Goal: Task Accomplishment & Management: Complete application form

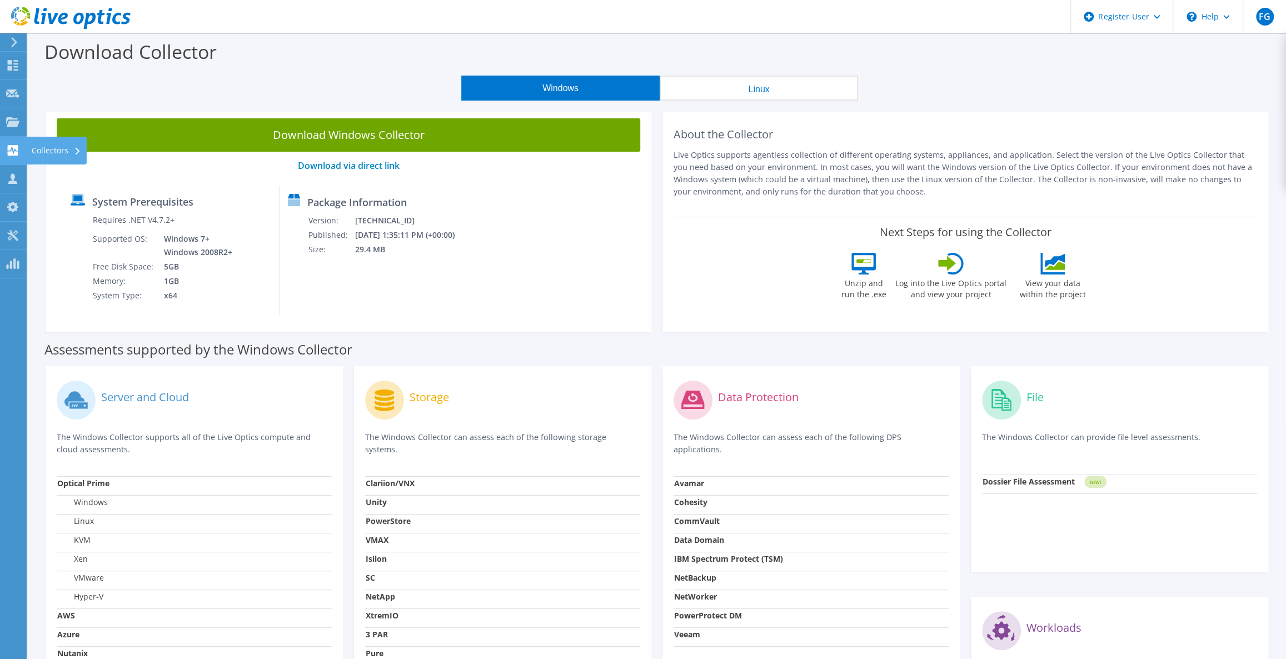
click at [12, 147] on icon at bounding box center [12, 150] width 13 height 11
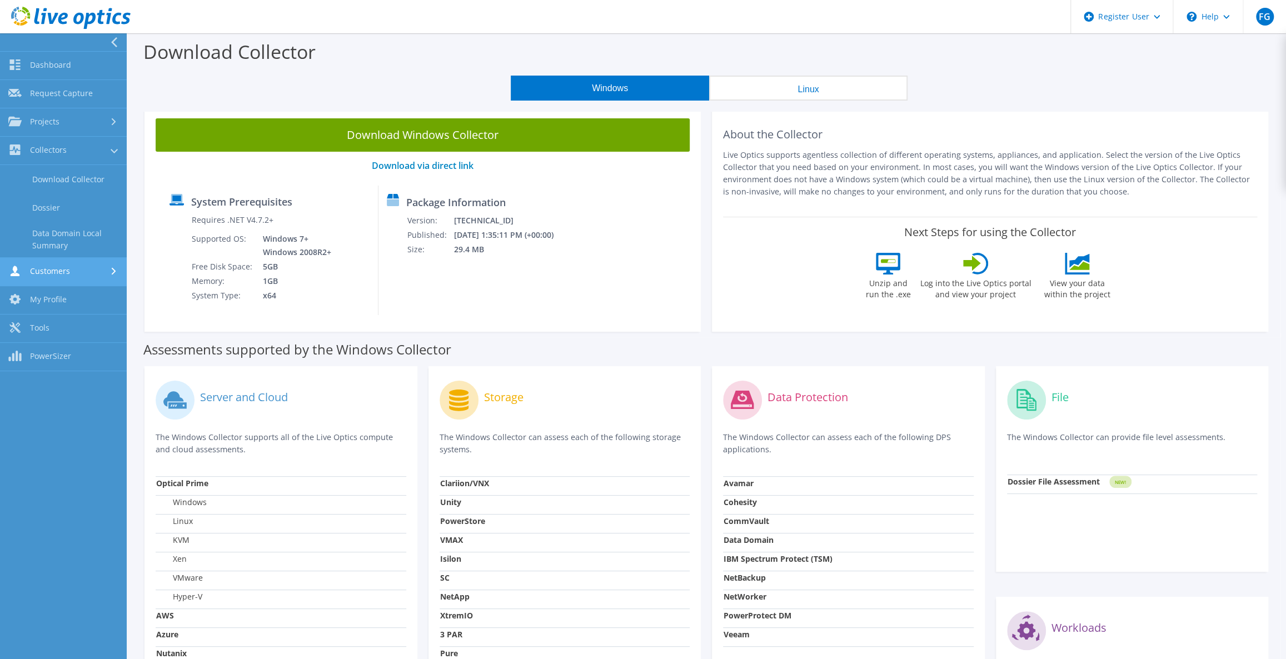
click at [72, 262] on link "Customers" at bounding box center [63, 272] width 127 height 28
click at [88, 205] on link "Request Capture" at bounding box center [63, 207] width 127 height 28
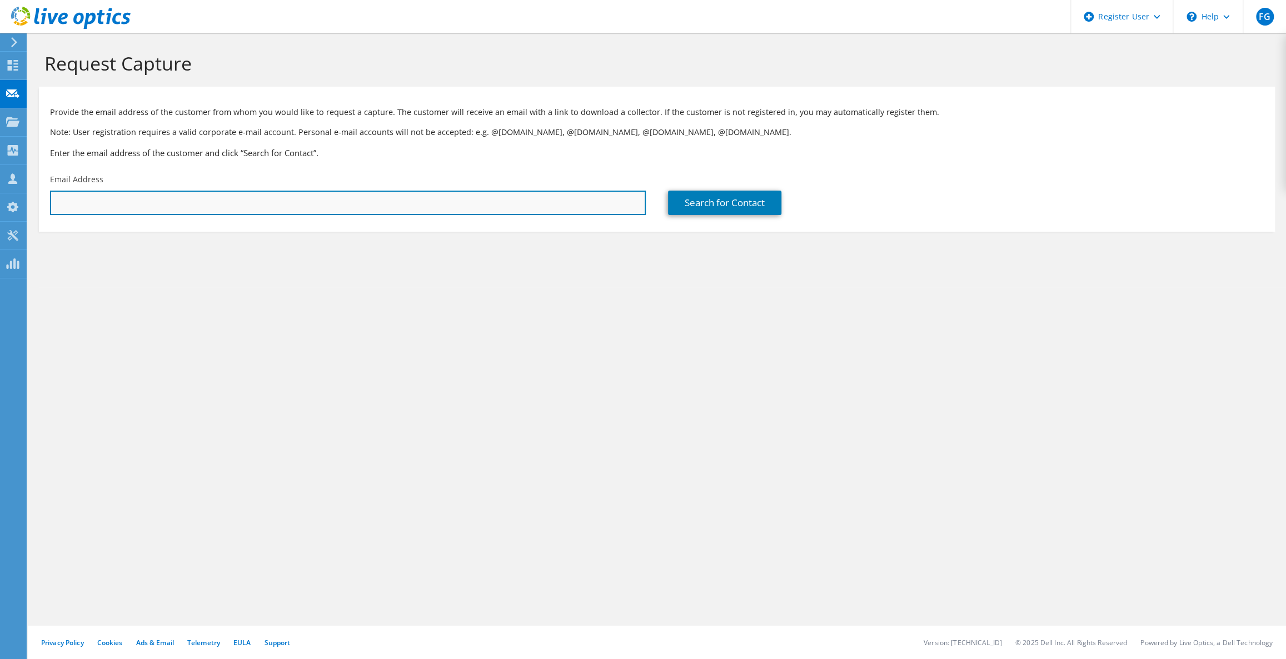
click at [137, 205] on input "text" at bounding box center [348, 203] width 596 height 24
drag, startPoint x: 291, startPoint y: 197, endPoint x: 397, endPoint y: 199, distance: 106.8
click at [291, 197] on input "text" at bounding box center [348, 203] width 596 height 24
paste input "charbel.chahine@em-s.net"
type input "charbel.chahine@em-s.net"
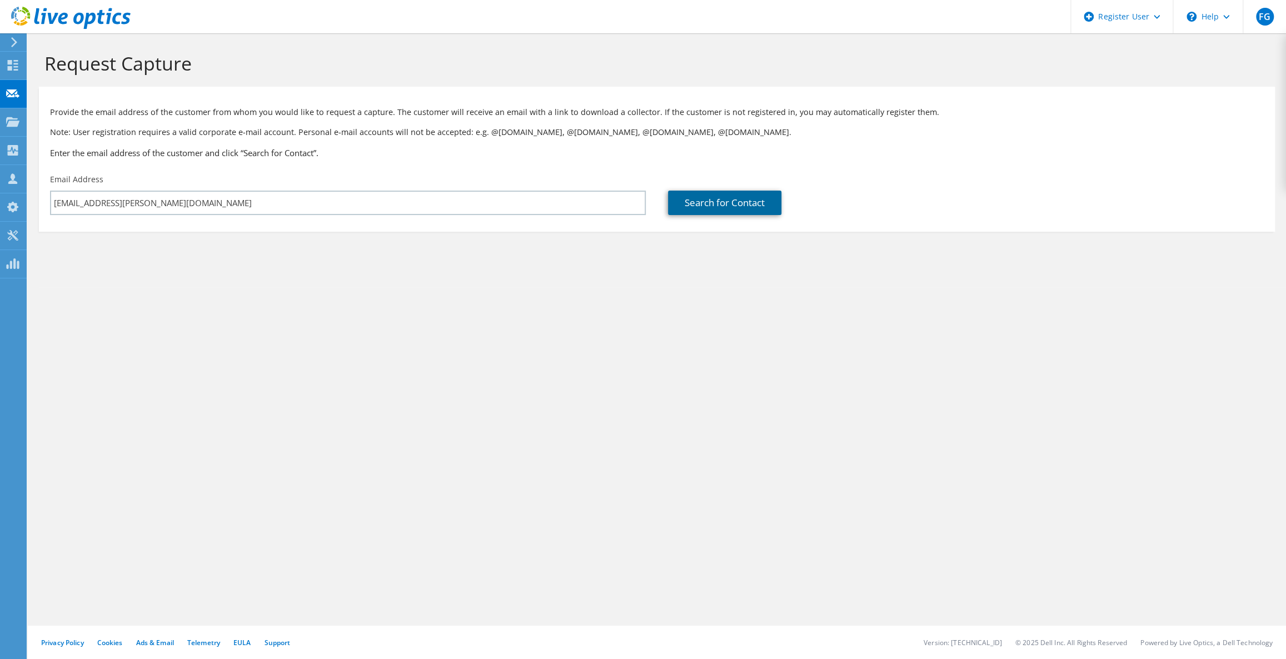
click at [710, 200] on link "Search for Contact" at bounding box center [724, 203] width 113 height 24
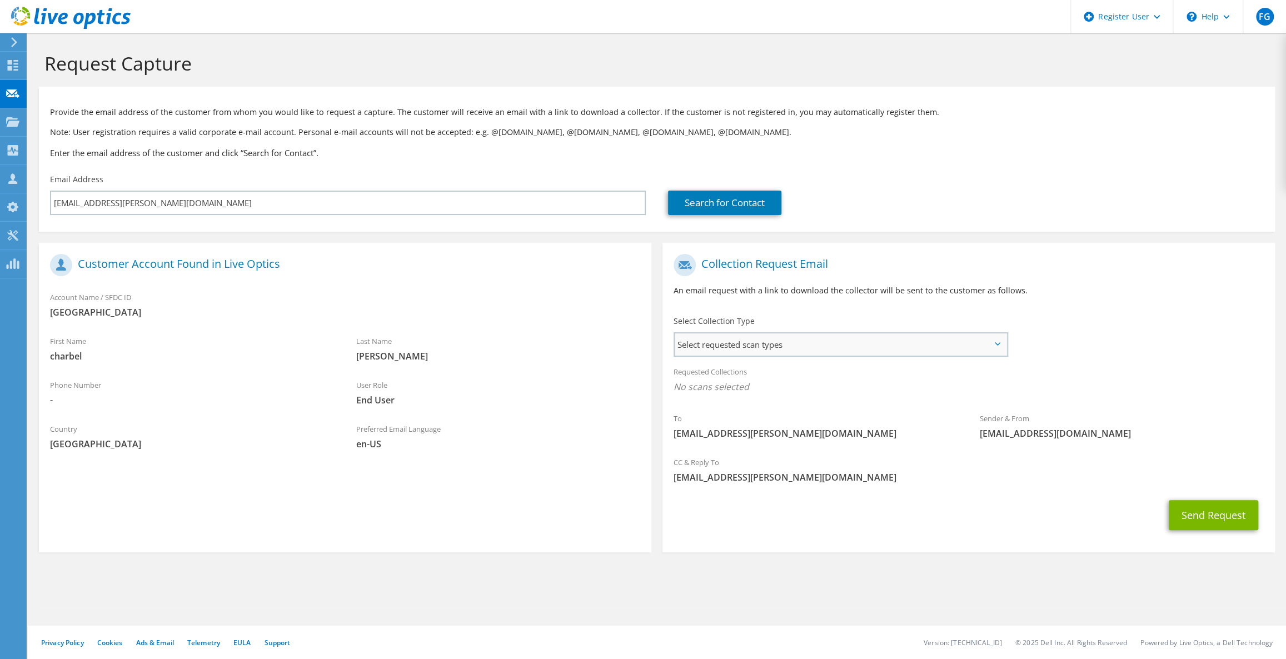
click at [754, 345] on span "Select requested scan types" at bounding box center [841, 345] width 332 height 22
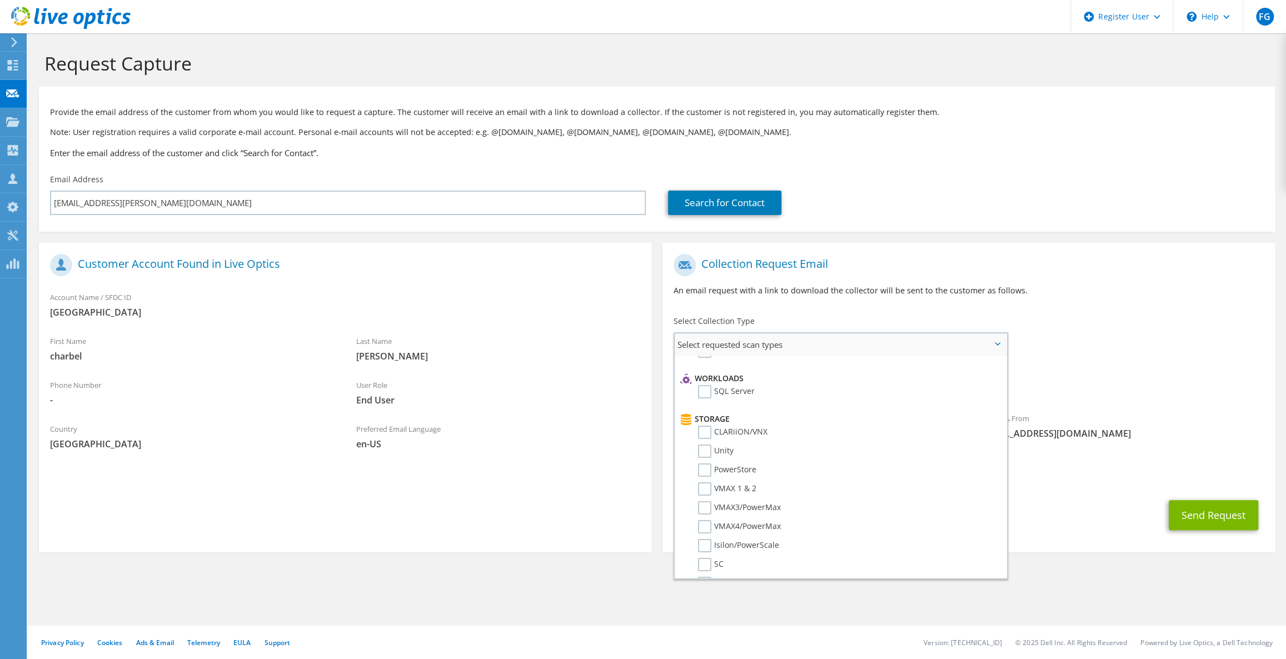
scroll to position [151, 0]
click at [705, 441] on label "Unity" at bounding box center [716, 440] width 36 height 13
click at [0, 0] on input "Unity" at bounding box center [0, 0] width 0 height 0
click at [708, 563] on label "Dossier" at bounding box center [720, 567] width 44 height 13
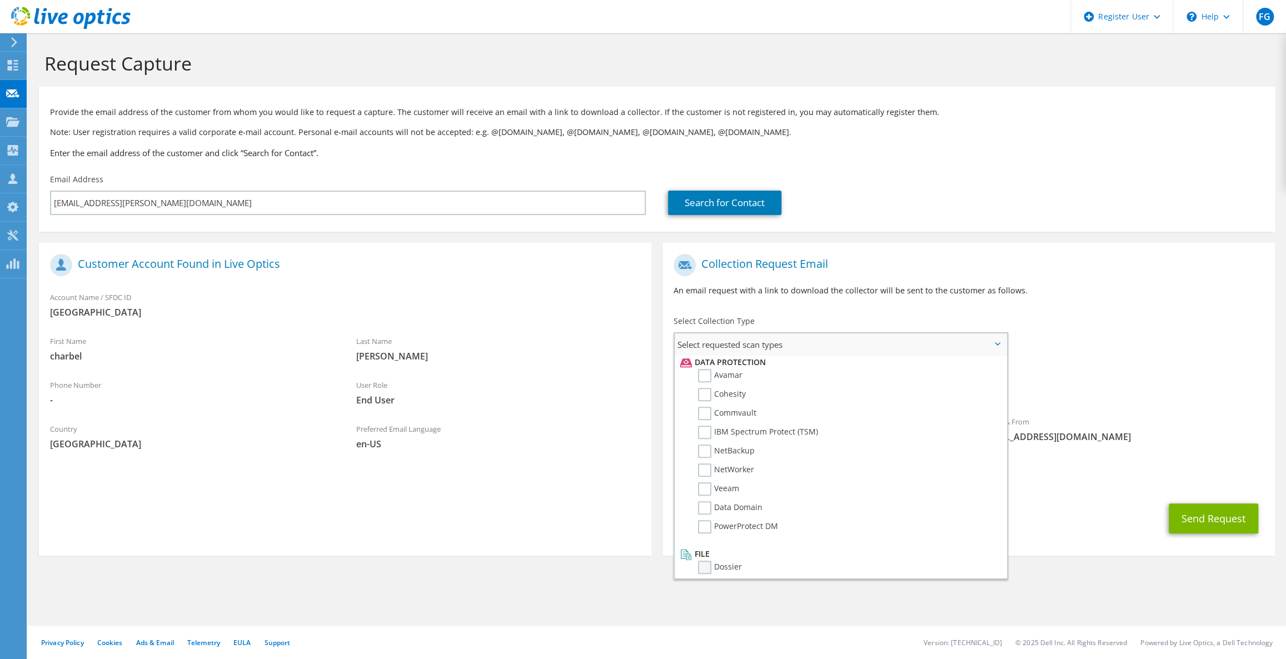
click at [0, 0] on input "Dossier" at bounding box center [0, 0] width 0 height 0
click at [1222, 520] on button "Send Request" at bounding box center [1214, 519] width 90 height 30
